Goal: Task Accomplishment & Management: Use online tool/utility

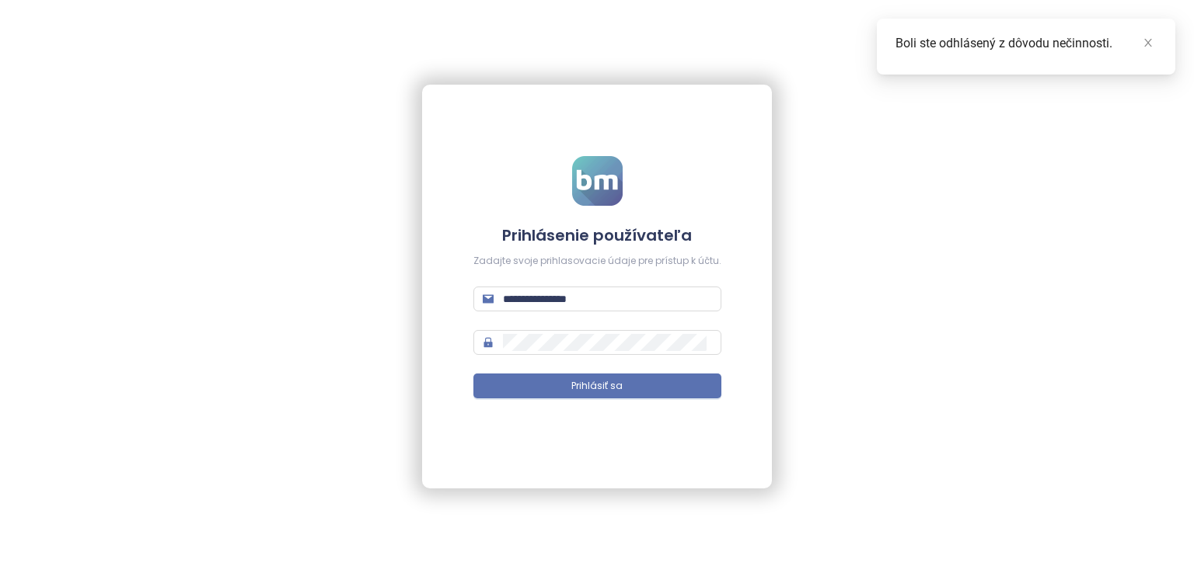
click at [666, 402] on form "**********" at bounding box center [597, 287] width 248 height 262
click at [666, 399] on button "Prihlásiť sa" at bounding box center [597, 386] width 248 height 25
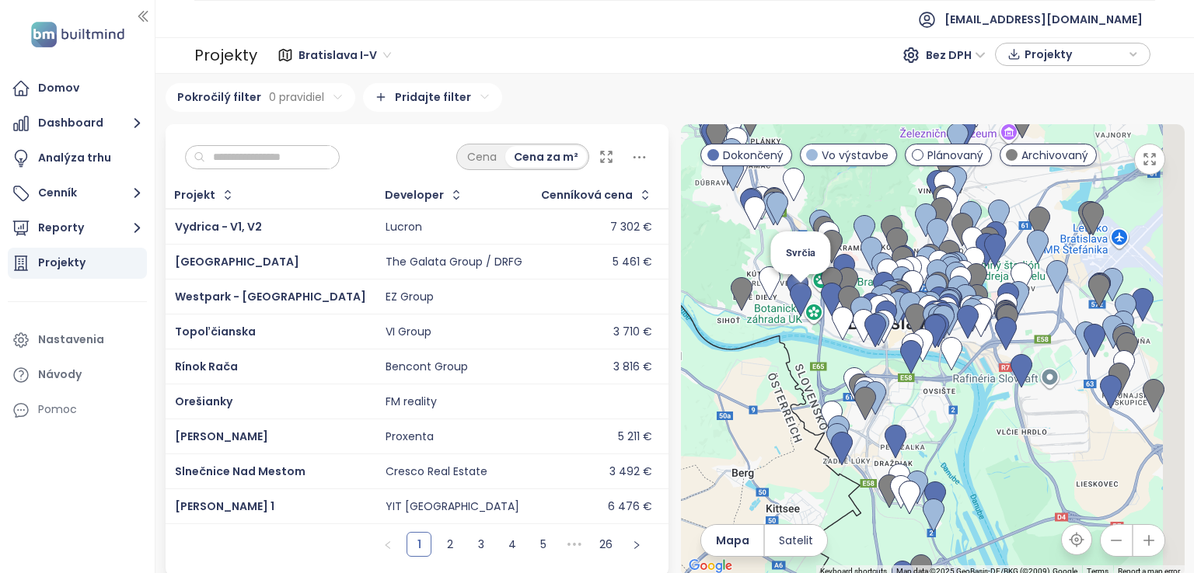
drag, startPoint x: 955, startPoint y: 339, endPoint x: 772, endPoint y: 308, distance: 185.1
click at [772, 308] on div "To navigate, press the arrow keys. [GEOGRAPHIC_DATA]" at bounding box center [933, 350] width 504 height 452
